Goal: Check status: Check status

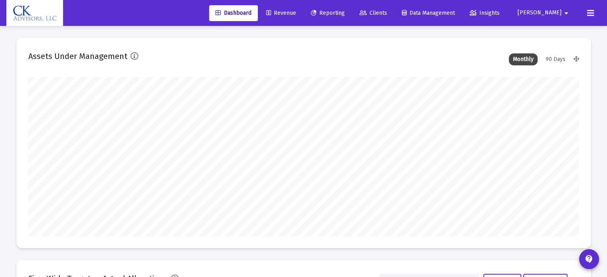
type input "[DATE]"
click at [345, 14] on span "Reporting" at bounding box center [328, 13] width 34 height 7
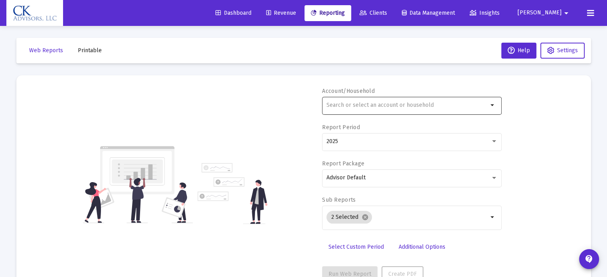
click at [340, 103] on input "text" at bounding box center [407, 105] width 162 height 6
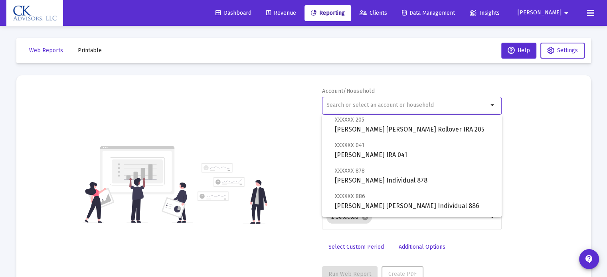
scroll to position [359, 0]
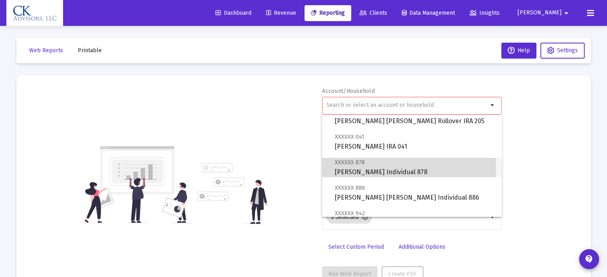
click at [374, 168] on span "XXXXXX 878 [PERSON_NAME] Individual 878" at bounding box center [415, 168] width 160 height 20
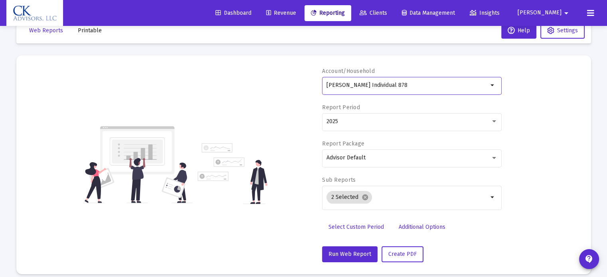
scroll to position [28, 0]
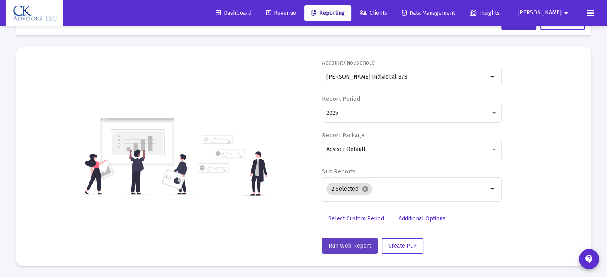
click at [356, 245] on span "Run Web Report" at bounding box center [349, 246] width 43 height 7
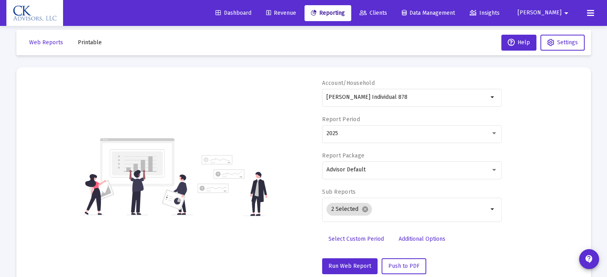
scroll to position [0, 0]
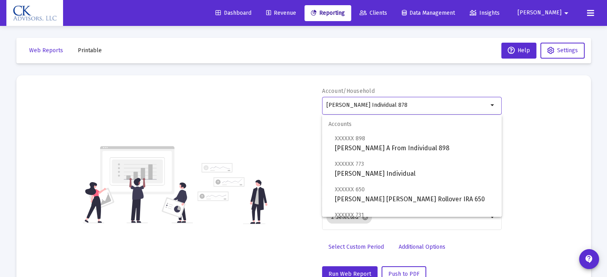
drag, startPoint x: 413, startPoint y: 105, endPoint x: 252, endPoint y: 79, distance: 162.9
click at [252, 79] on mat-card "Account/Household [PERSON_NAME] Individual 878 arrow_drop_down Report Period 20…" at bounding box center [303, 184] width 575 height 219
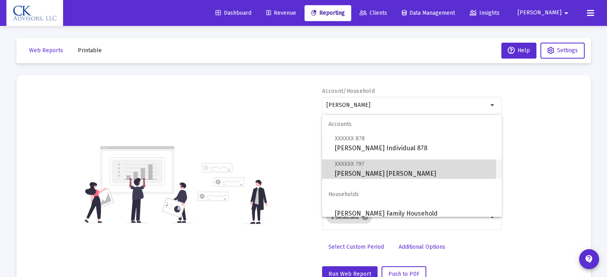
click at [371, 169] on span "XXXXXX 797 [PERSON_NAME] [PERSON_NAME]" at bounding box center [415, 169] width 160 height 20
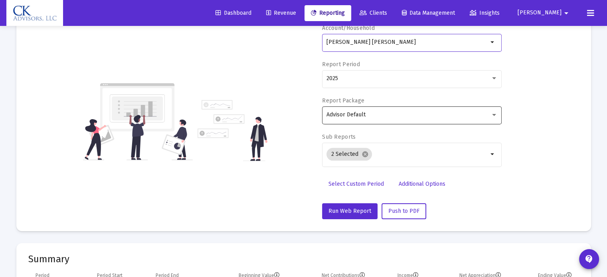
scroll to position [120, 0]
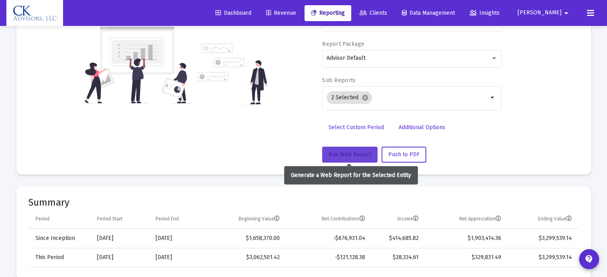
click at [353, 154] on span "Run Web Report" at bounding box center [349, 154] width 43 height 7
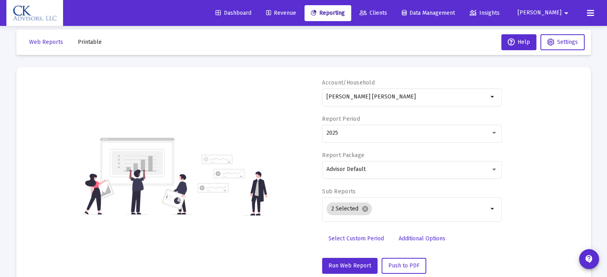
scroll to position [0, 0]
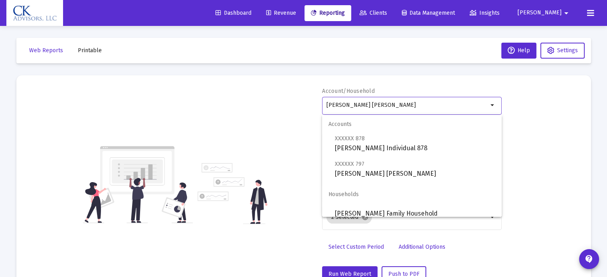
drag, startPoint x: 377, startPoint y: 106, endPoint x: 241, endPoint y: 82, distance: 138.2
click at [241, 82] on mat-card "Account/Household [PERSON_NAME] IRA arrow_drop_down Report Period 2025 Report P…" at bounding box center [303, 184] width 575 height 219
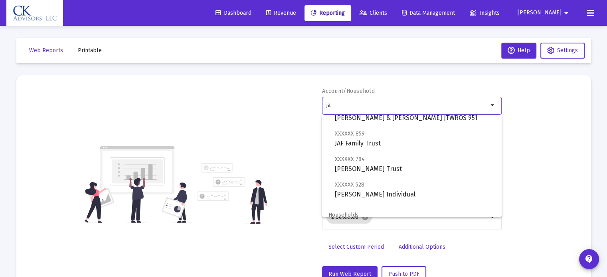
scroll to position [40, 0]
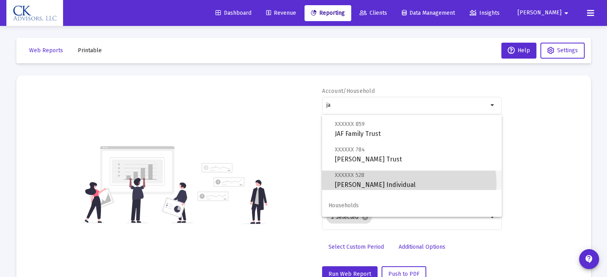
click at [396, 184] on span "XXXXXX 528 [PERSON_NAME] Individual" at bounding box center [415, 180] width 160 height 20
type input "[PERSON_NAME] Individual"
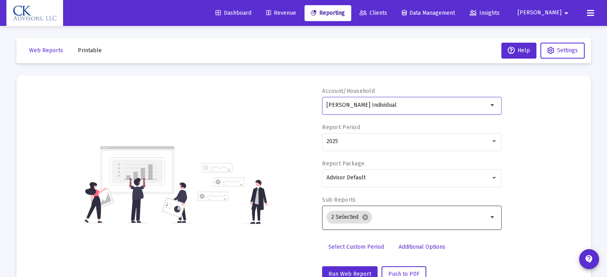
scroll to position [80, 0]
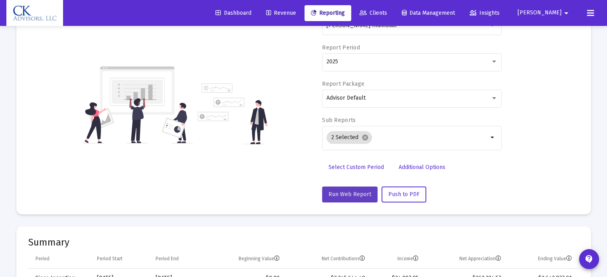
click at [353, 190] on button "Run Web Report" at bounding box center [349, 195] width 55 height 16
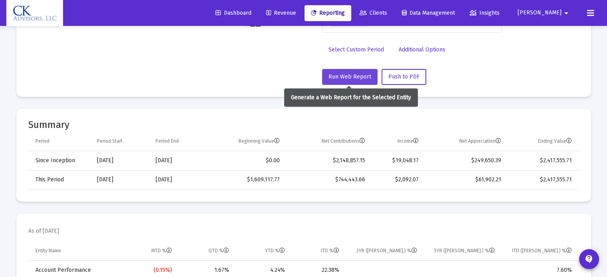
scroll to position [223, 0]
